Goal: Task Accomplishment & Management: Manage account settings

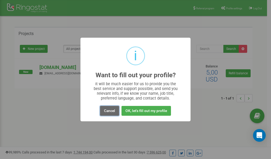
click at [111, 111] on button "Cancel" at bounding box center [109, 111] width 19 height 10
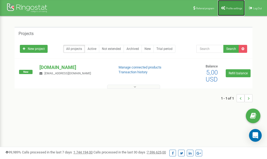
click at [231, 7] on span "Profile settings" at bounding box center [234, 8] width 16 height 3
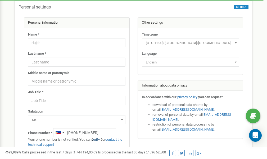
click at [100, 139] on link "verify it" at bounding box center [97, 139] width 11 height 4
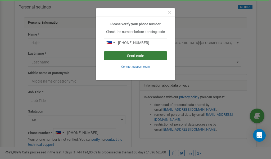
click at [142, 56] on button "Send code" at bounding box center [135, 55] width 63 height 9
